Goal: Task Accomplishment & Management: Manage account settings

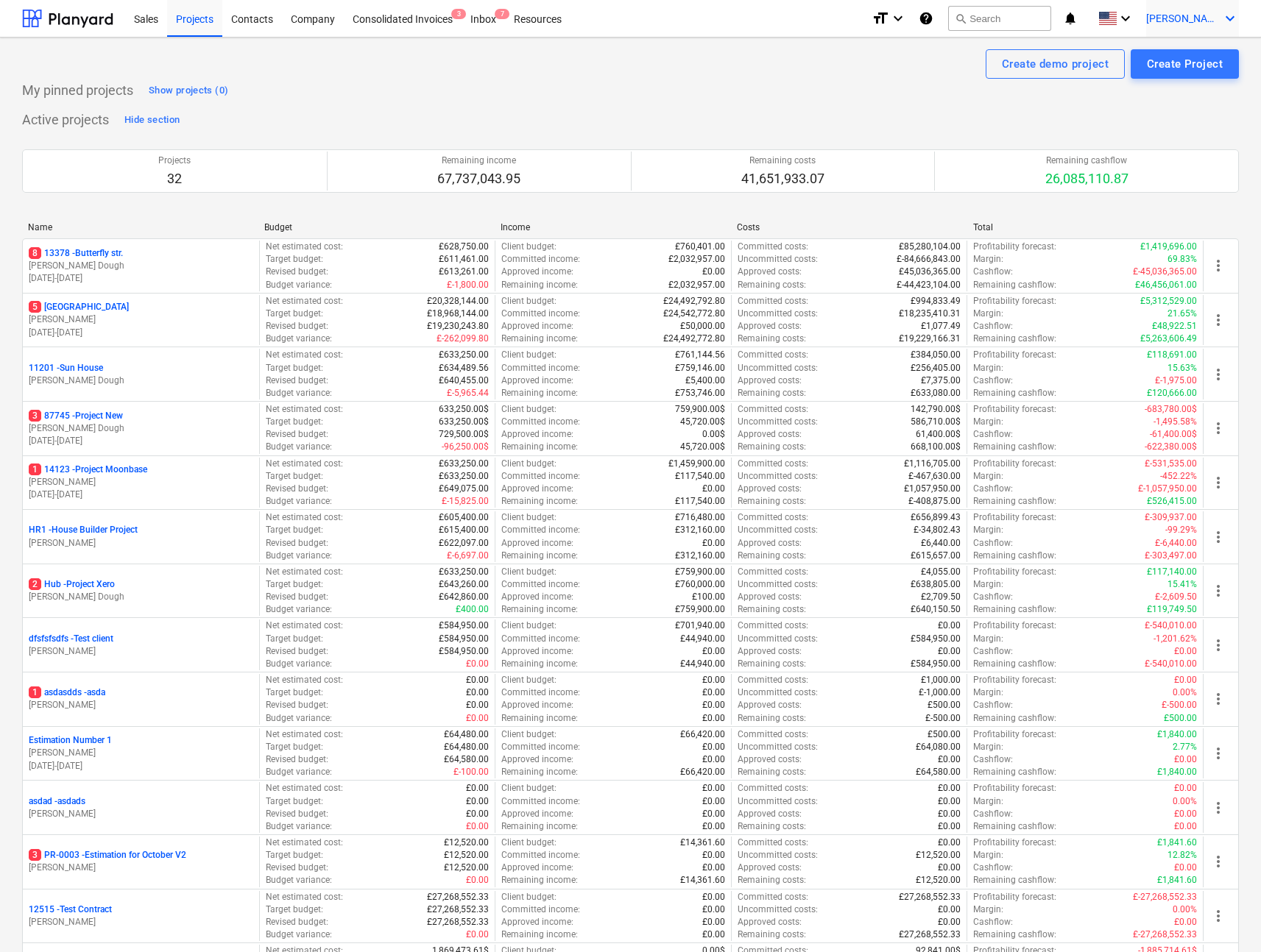
click at [1193, 6] on div "[PERSON_NAME] keyboard_arrow_down" at bounding box center [1192, 19] width 93 height 37
click at [1157, 87] on div "Log out" at bounding box center [1194, 81] width 88 height 24
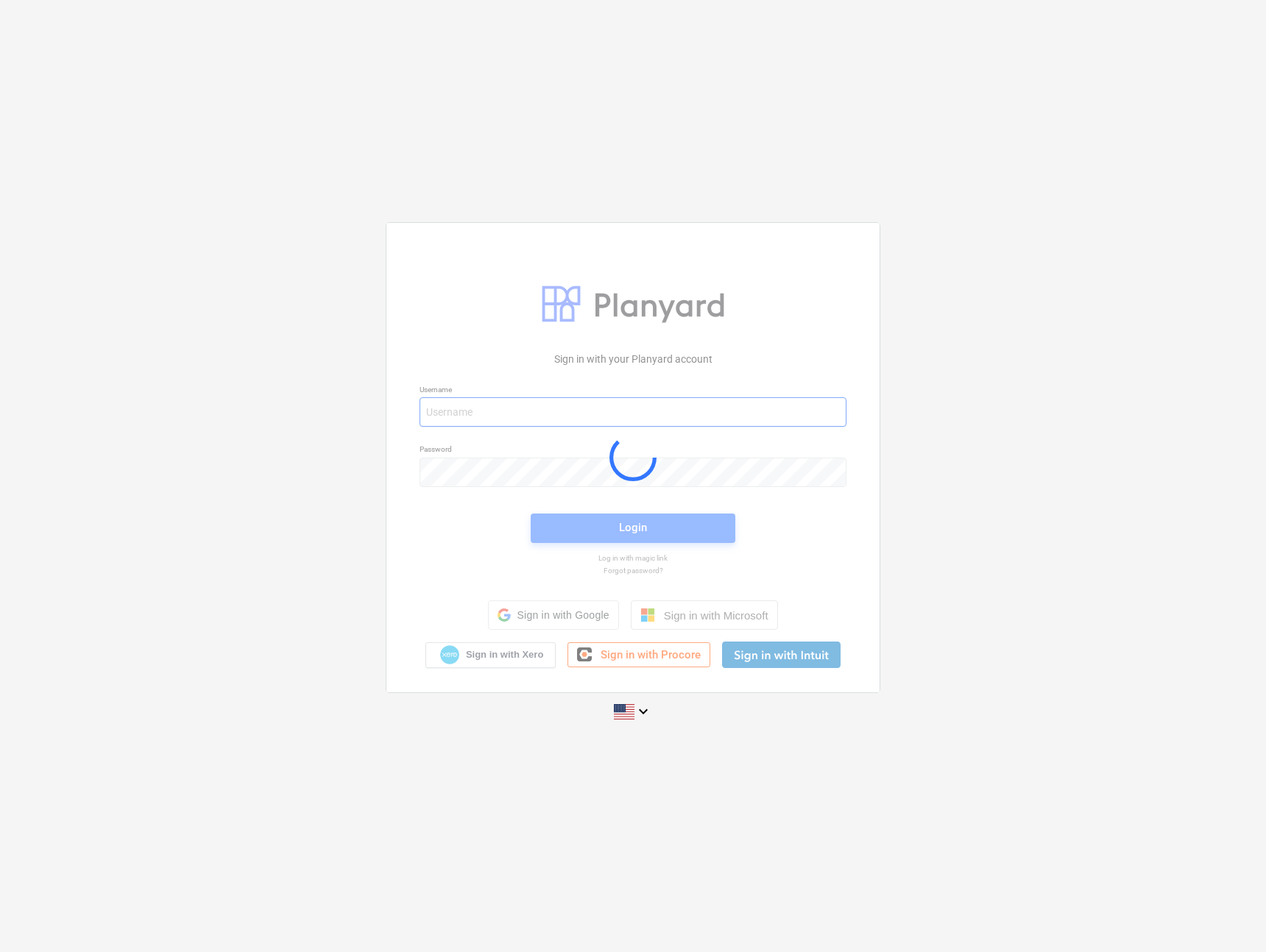
type input "[EMAIL_ADDRESS][DOMAIN_NAME]"
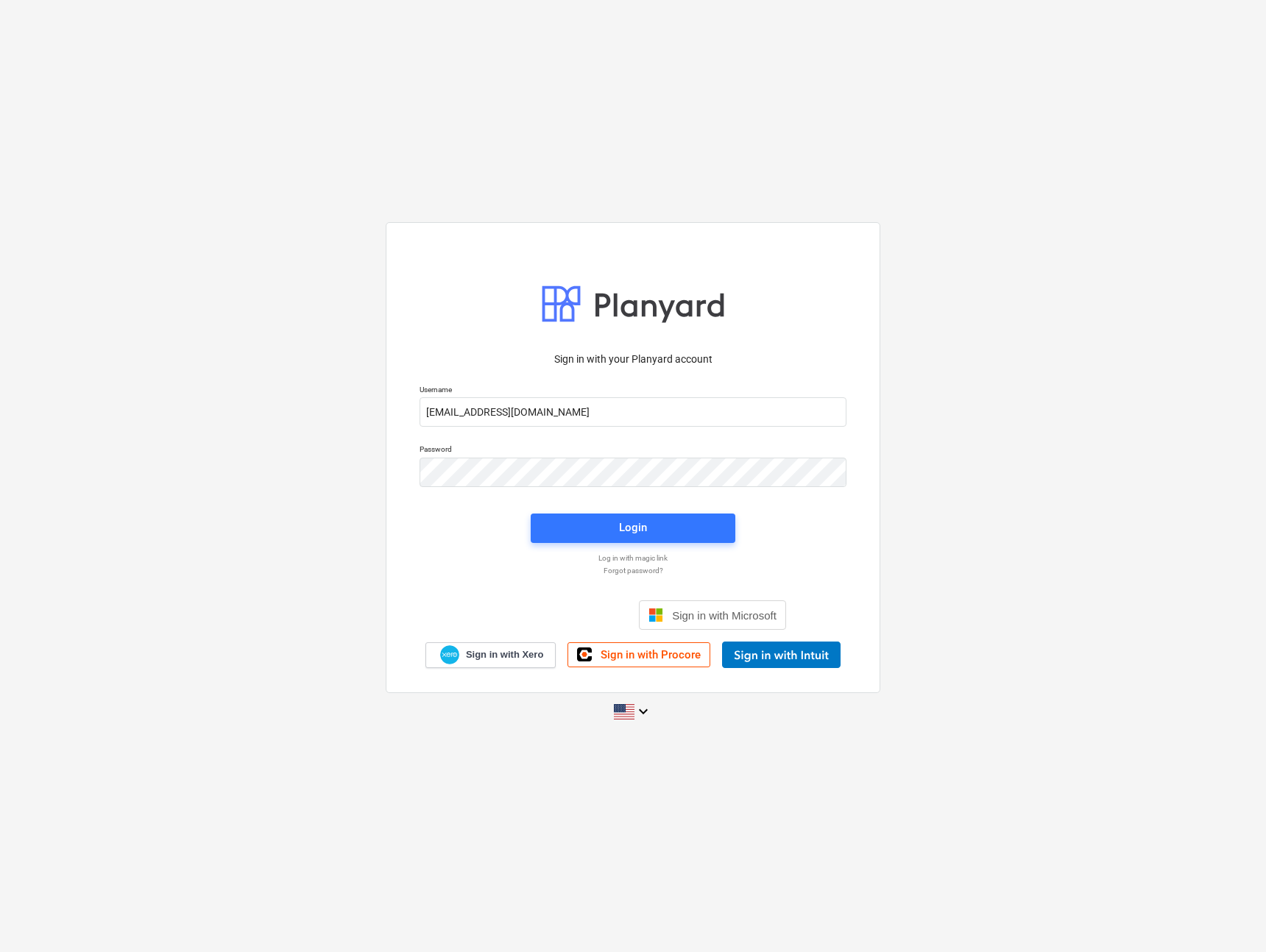
click at [612, 558] on p "Log in with magic link" at bounding box center [633, 558] width 441 height 10
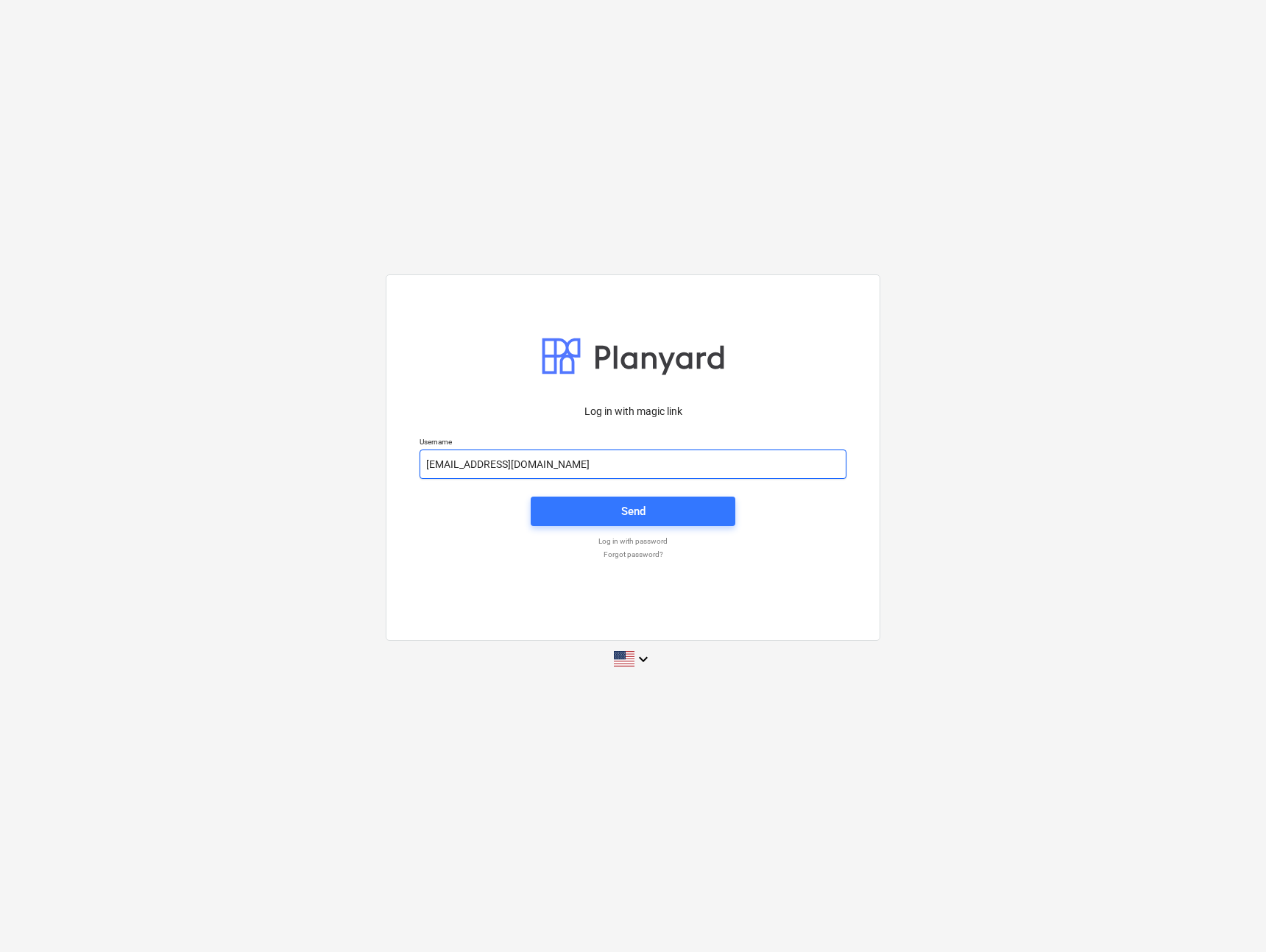
click at [533, 457] on input "[EMAIL_ADDRESS][DOMAIN_NAME]" at bounding box center [633, 464] width 427 height 30
type input "[EMAIL_ADDRESS][DOMAIN_NAME]"
